Goal: Task Accomplishment & Management: Manage account settings

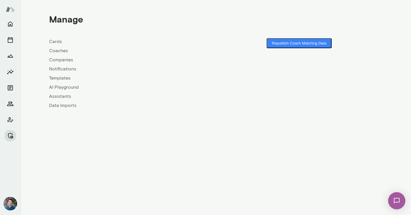
click at [60, 60] on link "Companies" at bounding box center [132, 59] width 167 height 7
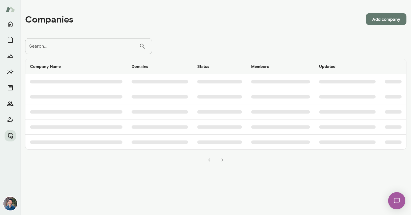
click at [69, 44] on input "Search..." at bounding box center [82, 46] width 114 height 16
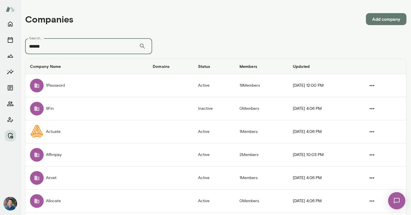
type input "******"
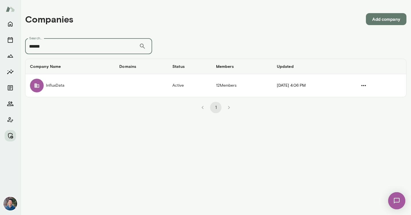
click at [64, 78] on td "InfluxData" at bounding box center [69, 85] width 89 height 23
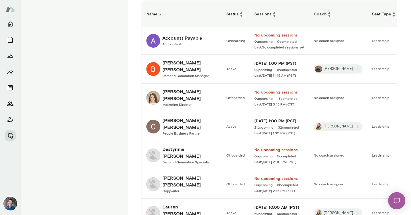
scroll to position [142, 0]
click at [173, 91] on h6 "Bethany Boehm" at bounding box center [189, 95] width 55 height 14
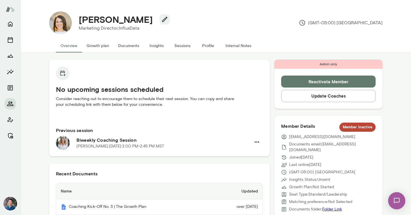
click at [176, 43] on button "Sessions" at bounding box center [182, 46] width 26 height 14
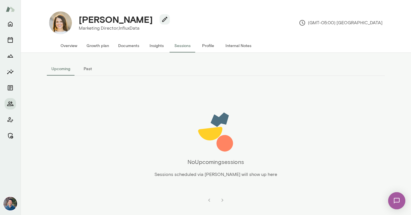
click at [92, 69] on button "Past" at bounding box center [88, 69] width 26 height 14
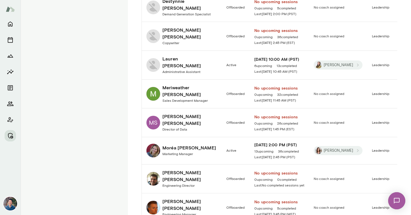
scroll to position [292, 0]
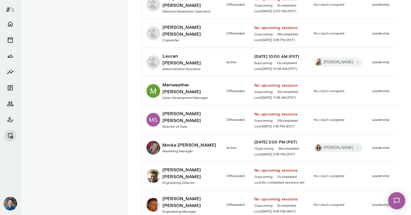
click at [197, 31] on div "Jessica Wachtel Copywriter" at bounding box center [189, 33] width 55 height 19
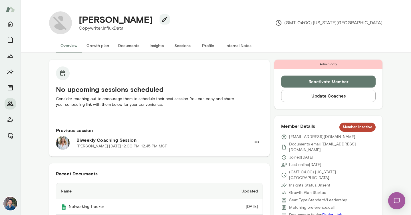
click at [183, 47] on button "Sessions" at bounding box center [182, 46] width 26 height 14
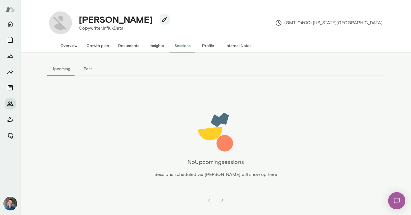
click at [91, 70] on button "Past" at bounding box center [88, 69] width 26 height 14
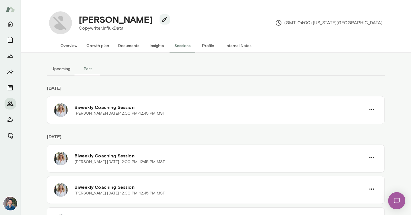
click at [129, 21] on h4 "Jessica Wachtel" at bounding box center [116, 19] width 74 height 11
copy div "Jessica Wachtel"
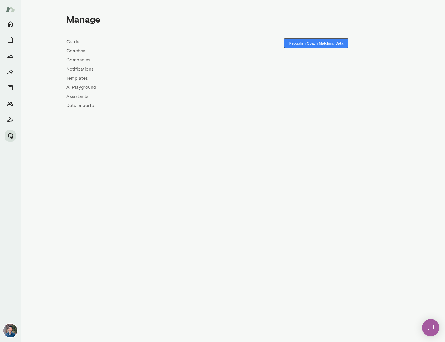
click at [82, 61] on link "Companies" at bounding box center [149, 59] width 167 height 7
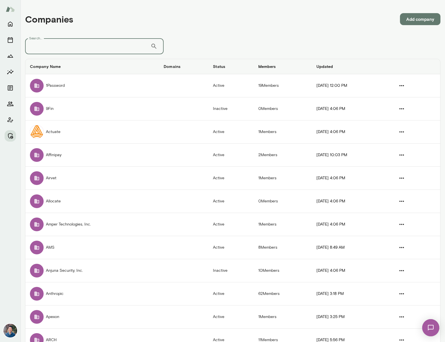
click at [65, 45] on input "Search..." at bounding box center [88, 46] width 126 height 16
type input "******"
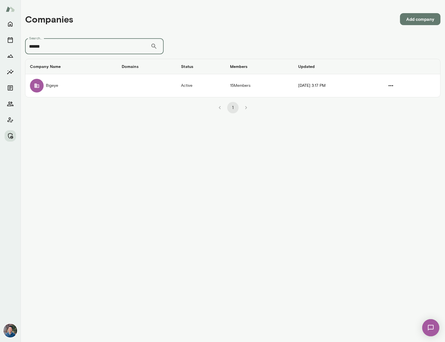
click at [78, 84] on td "Bigeye" at bounding box center [71, 85] width 92 height 23
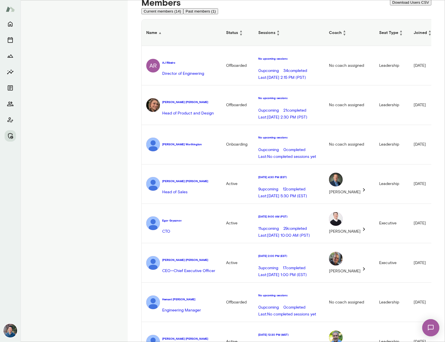
scroll to position [149, 0]
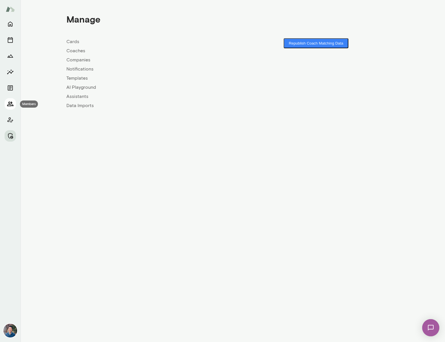
click at [8, 106] on icon "Members" at bounding box center [10, 103] width 7 height 7
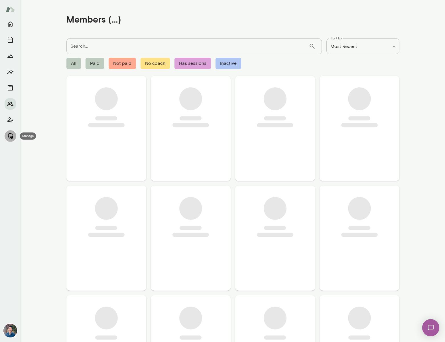
click at [8, 132] on button "Manage" at bounding box center [10, 135] width 11 height 11
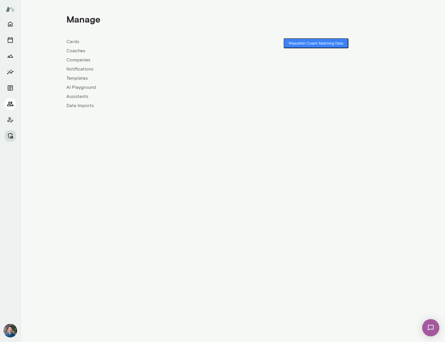
click at [8, 104] on icon "Members" at bounding box center [10, 103] width 7 height 7
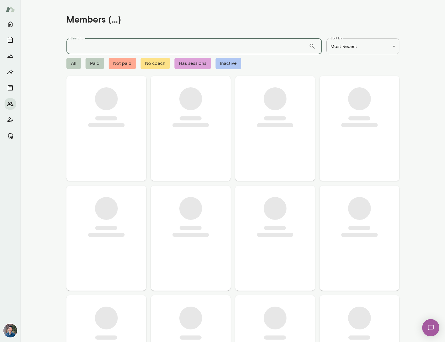
click at [125, 41] on input "Search..." at bounding box center [187, 46] width 243 height 16
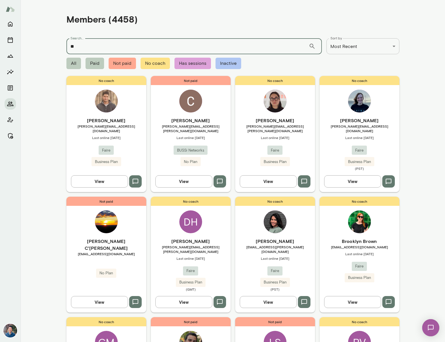
type input "*"
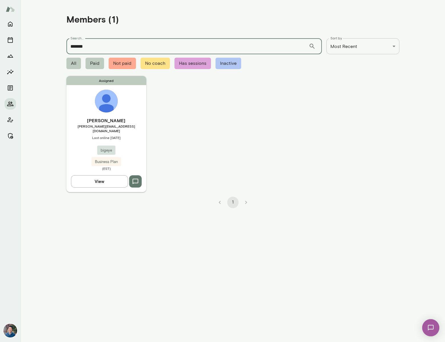
type input "*******"
click at [107, 124] on span "[PERSON_NAME][EMAIL_ADDRESS][DOMAIN_NAME]" at bounding box center [106, 128] width 80 height 9
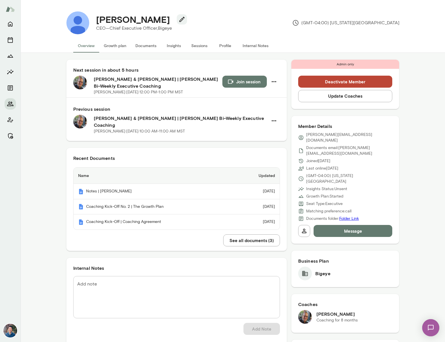
click at [199, 47] on button "Sessions" at bounding box center [200, 46] width 26 height 14
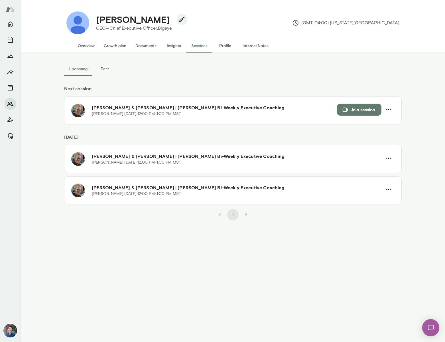
drag, startPoint x: 101, startPoint y: 67, endPoint x: 69, endPoint y: 69, distance: 32.6
click at [69, 69] on div "Upcoming Past" at bounding box center [233, 69] width 338 height 14
click at [9, 135] on icon "Manage" at bounding box center [10, 135] width 7 height 7
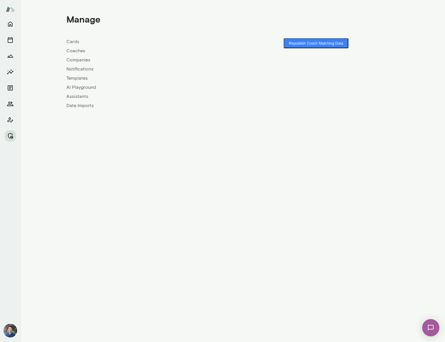
click at [76, 52] on link "Coaches" at bounding box center [149, 50] width 167 height 7
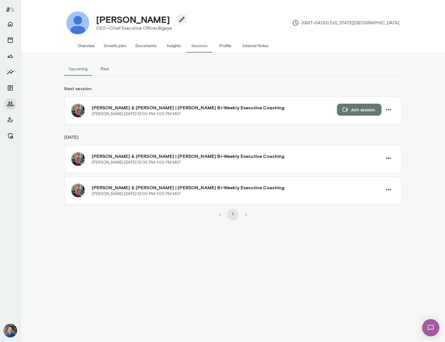
click at [80, 46] on button "Overview" at bounding box center [86, 46] width 26 height 14
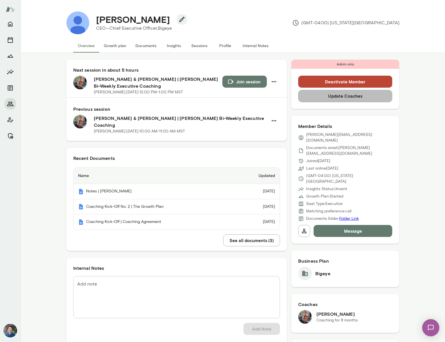
click at [352, 94] on button "Update Coaches" at bounding box center [345, 96] width 94 height 12
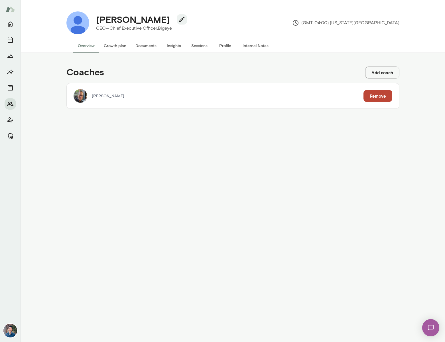
click at [386, 72] on button "Add coach" at bounding box center [382, 72] width 34 height 12
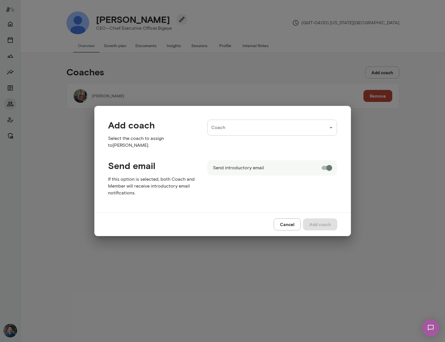
click at [242, 129] on input "Coach" at bounding box center [268, 127] width 116 height 11
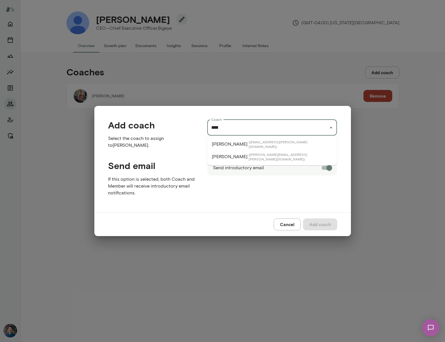
click at [249, 142] on span "( [EMAIL_ADDRESS][PERSON_NAME][DOMAIN_NAME] )" at bounding box center [291, 144] width 84 height 9
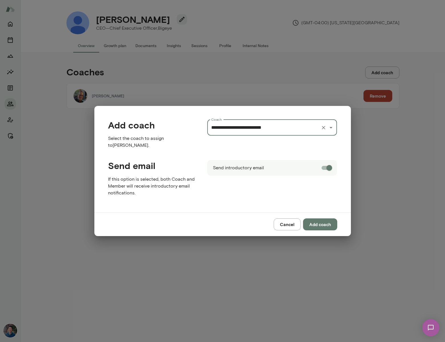
type input "**********"
click at [320, 225] on button "Add coach" at bounding box center [320, 224] width 34 height 12
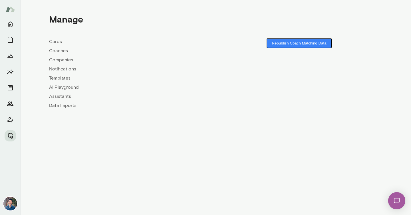
click at [60, 60] on link "Companies" at bounding box center [132, 59] width 167 height 7
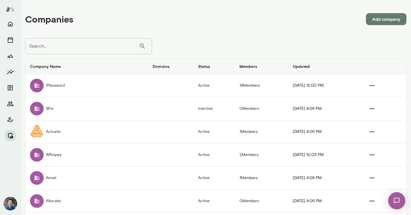
click at [8, 138] on icon "Manage" at bounding box center [10, 135] width 7 height 7
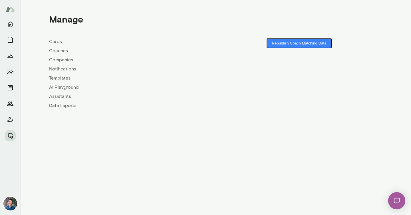
click at [65, 51] on link "Coaches" at bounding box center [132, 50] width 167 height 7
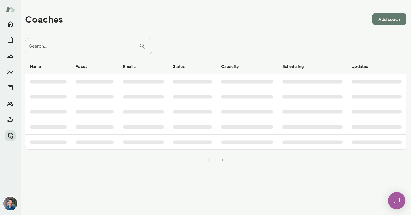
click at [54, 48] on input "Search..." at bounding box center [82, 46] width 114 height 16
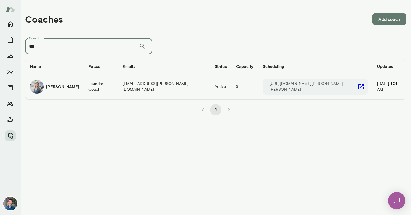
type input "***"
click at [60, 82] on div "[PERSON_NAME]" at bounding box center [54, 87] width 49 height 14
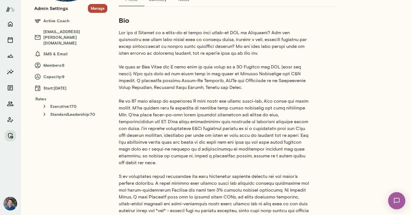
scroll to position [95, 0]
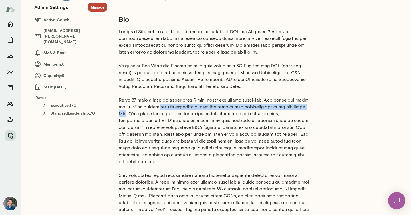
drag, startPoint x: 157, startPoint y: 108, endPoint x: 300, endPoint y: 108, distance: 143.5
click at [300, 108] on p at bounding box center [215, 124] width 192 height 192
copy p "tens of millions of dollars from angel investors and from reputable VCs"
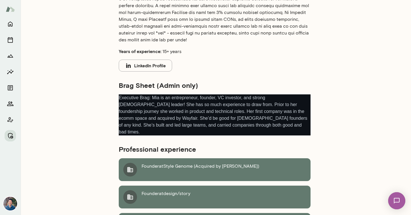
scroll to position [273, 0]
